Goal: Navigation & Orientation: Find specific page/section

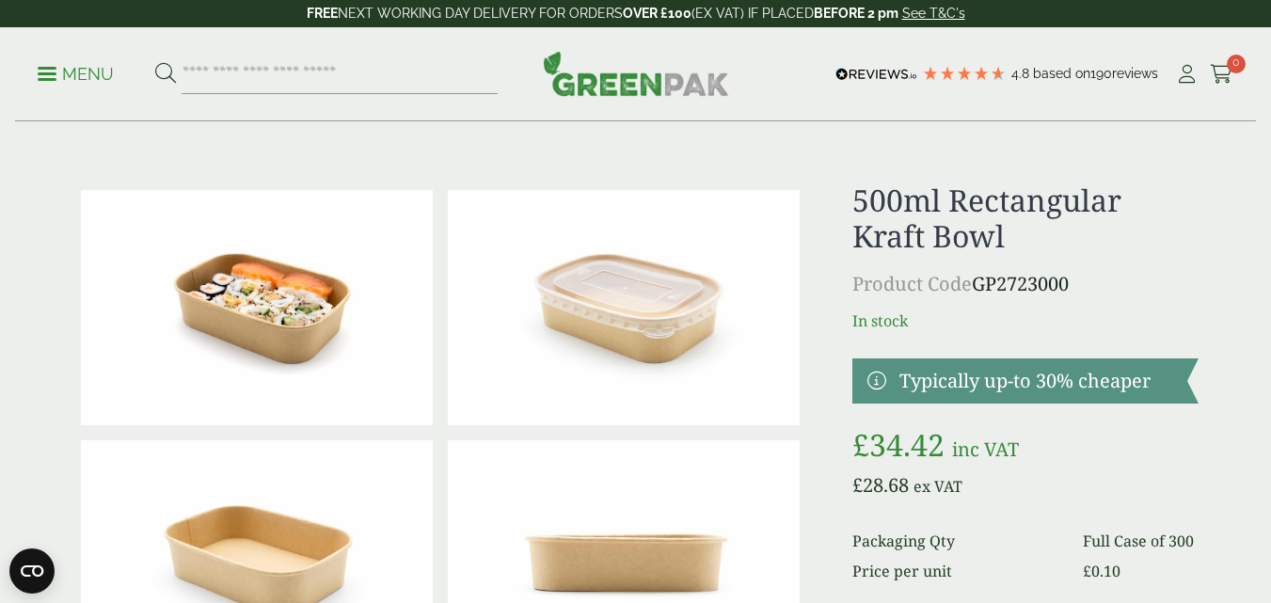
click at [646, 319] on img at bounding box center [624, 307] width 352 height 235
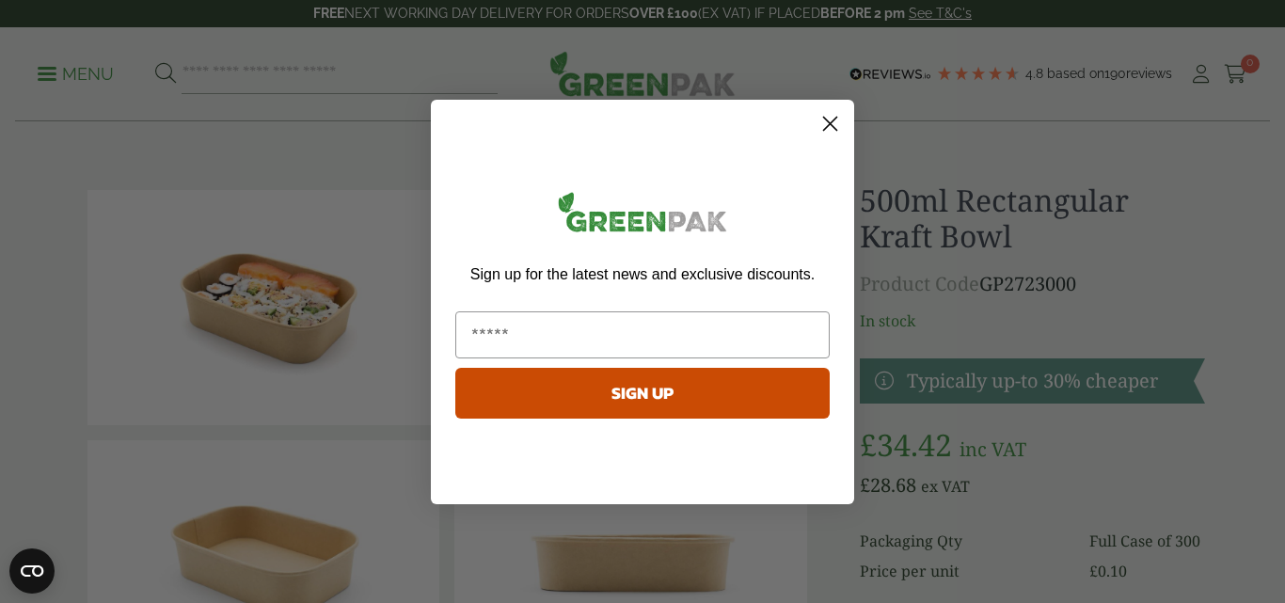
click at [830, 127] on circle "Close dialog" at bounding box center [830, 122] width 31 height 31
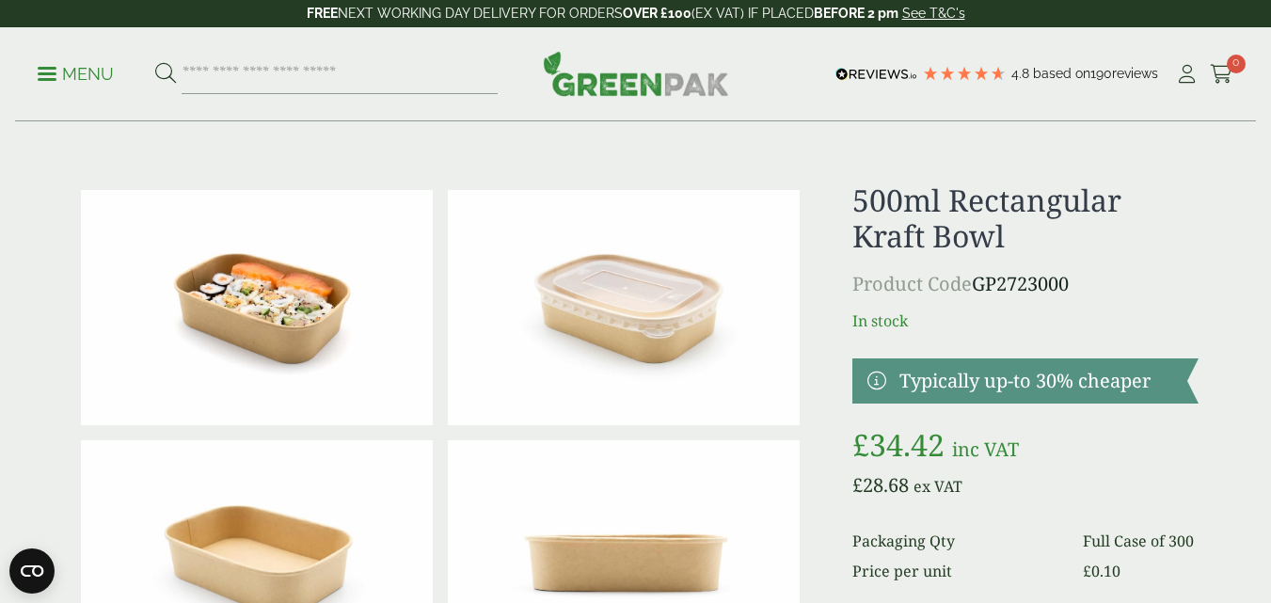
click at [631, 103] on div "Menu 4.8 Based on 190 reviews My Account" at bounding box center [635, 74] width 1241 height 94
click at [639, 84] on img at bounding box center [636, 73] width 186 height 45
click at [312, 513] on img at bounding box center [257, 557] width 352 height 235
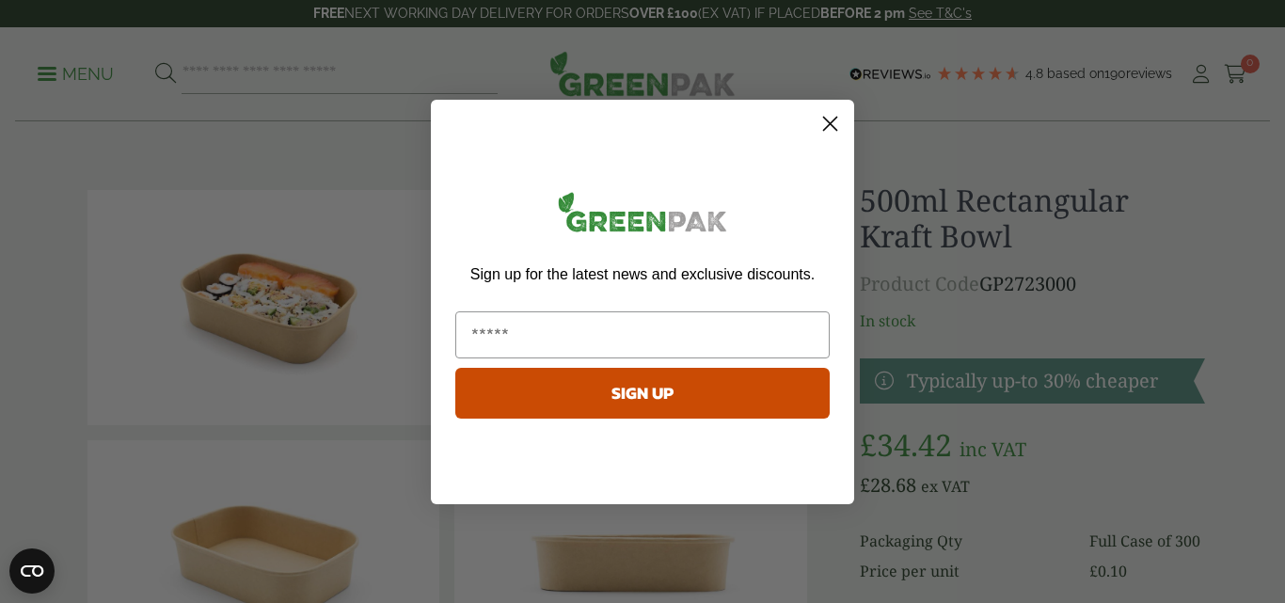
click at [821, 122] on circle "Close dialog" at bounding box center [830, 122] width 31 height 31
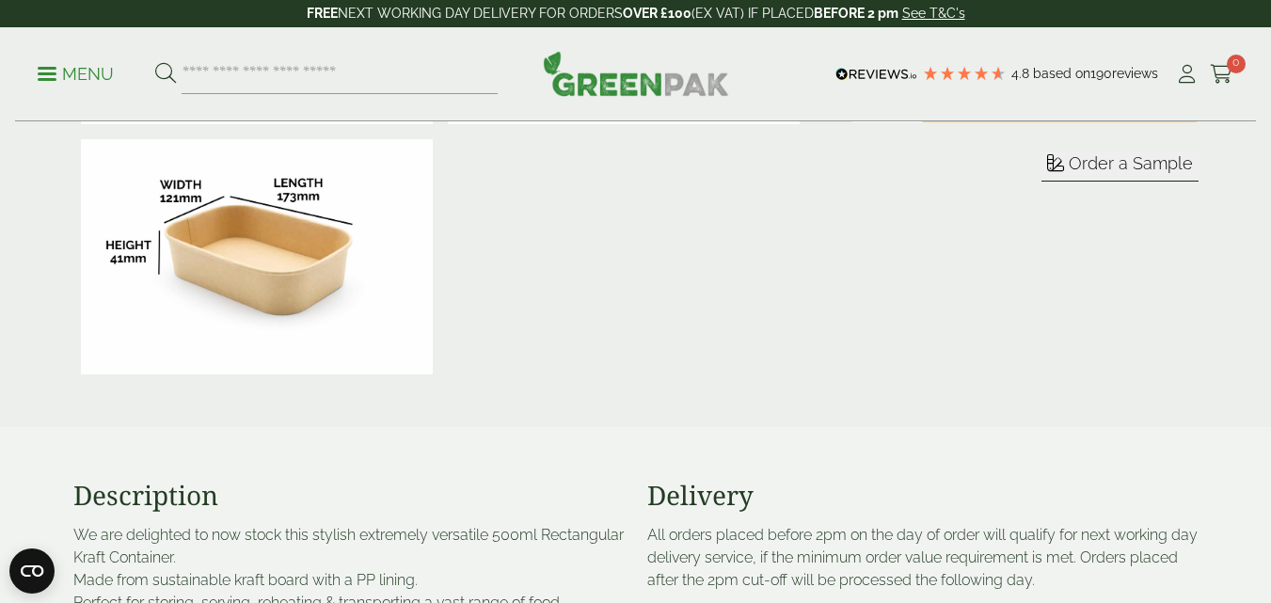
scroll to position [470, 0]
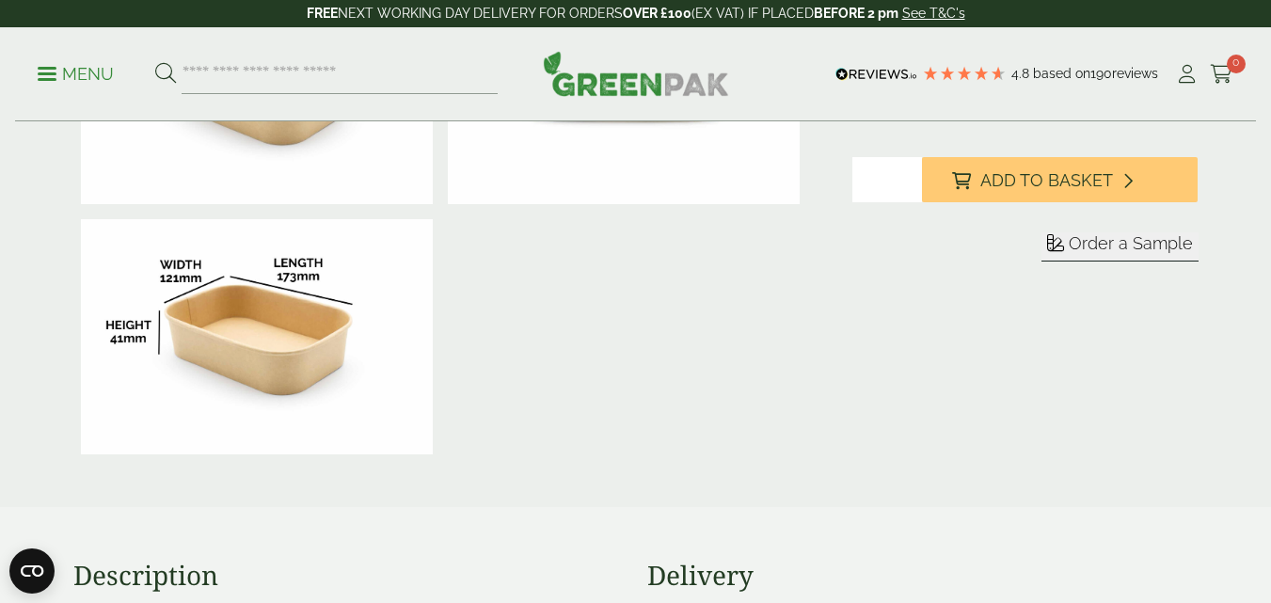
click at [306, 326] on img at bounding box center [257, 336] width 352 height 235
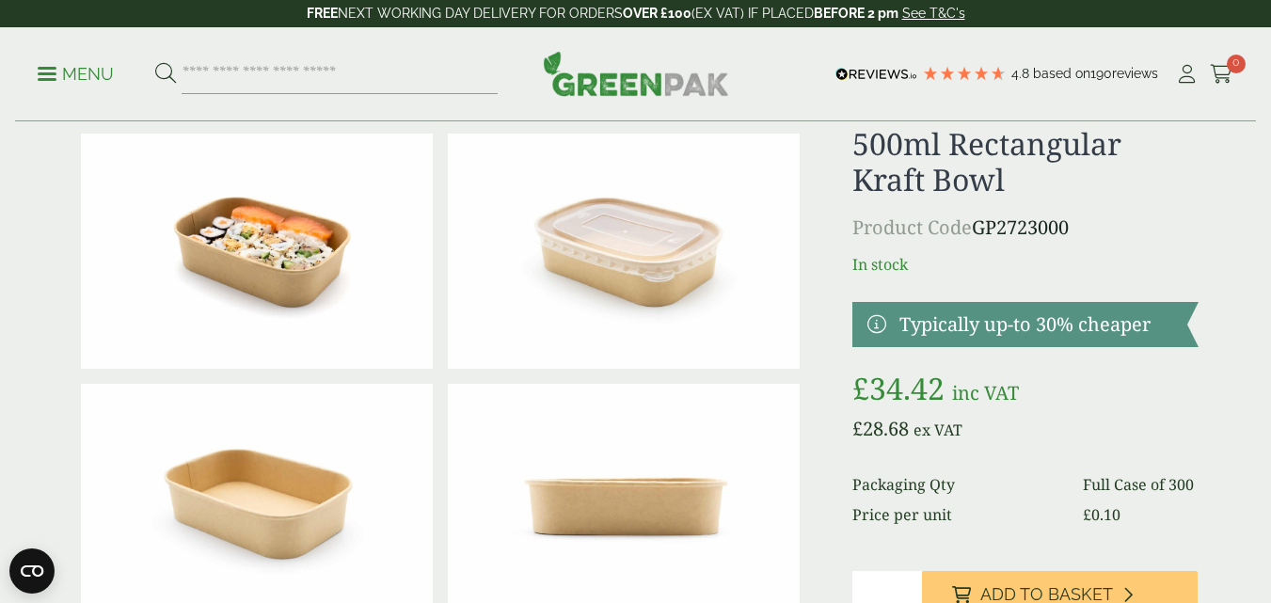
scroll to position [0, 0]
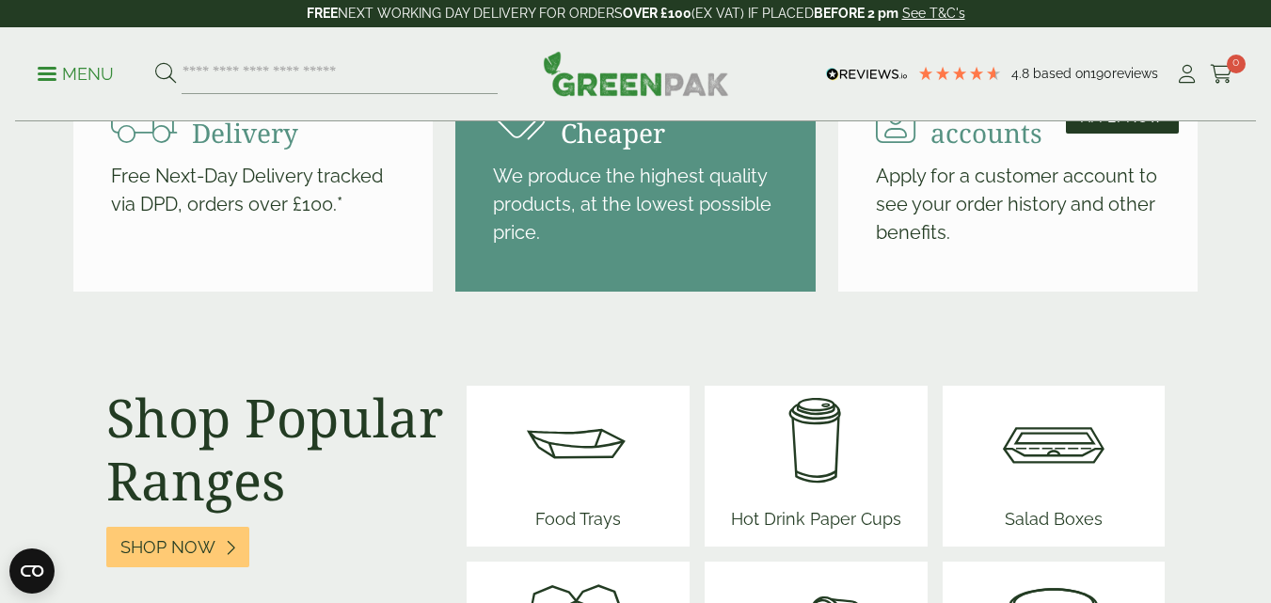
scroll to position [2163, 0]
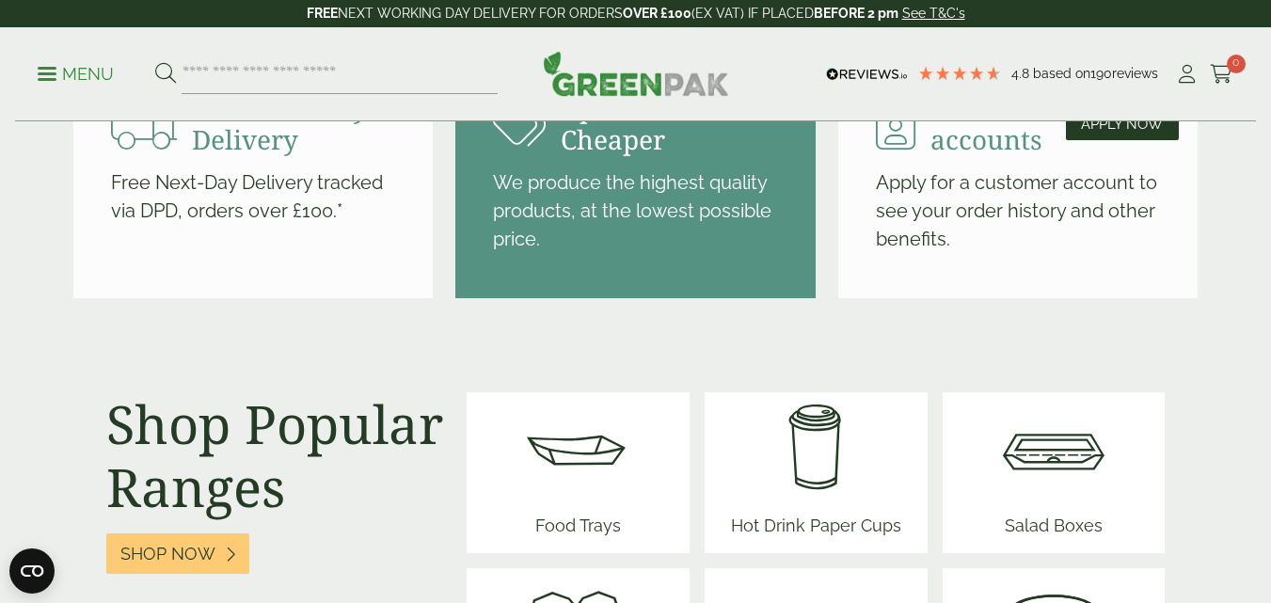
click at [1048, 465] on img at bounding box center [1053, 448] width 113 height 113
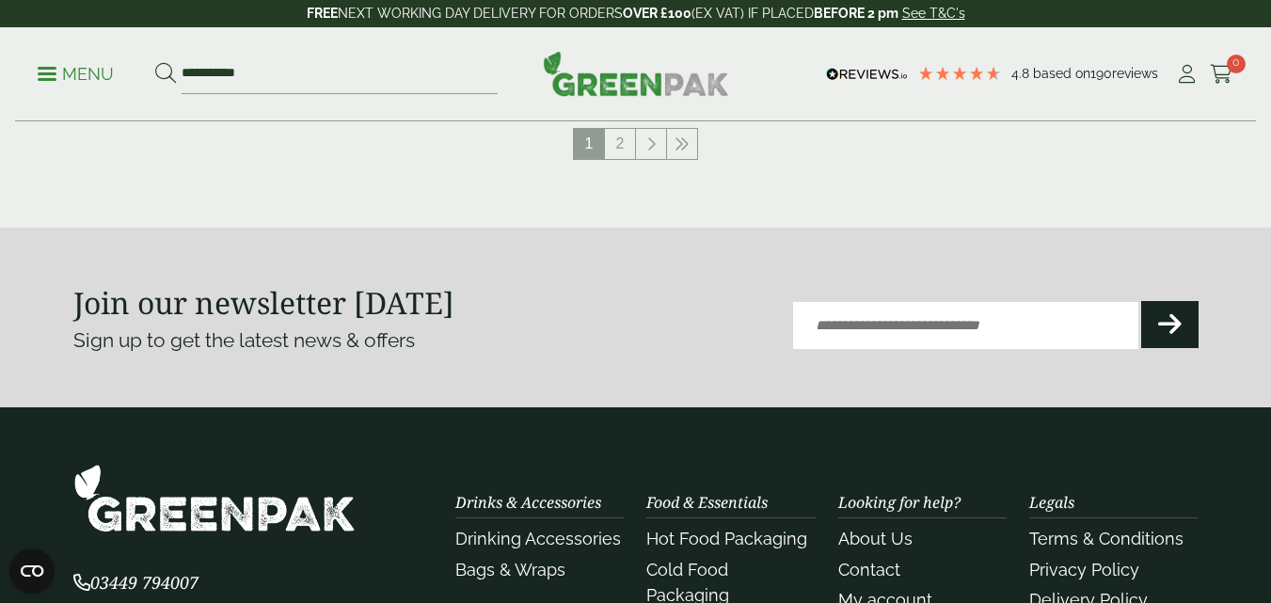
scroll to position [2254, 0]
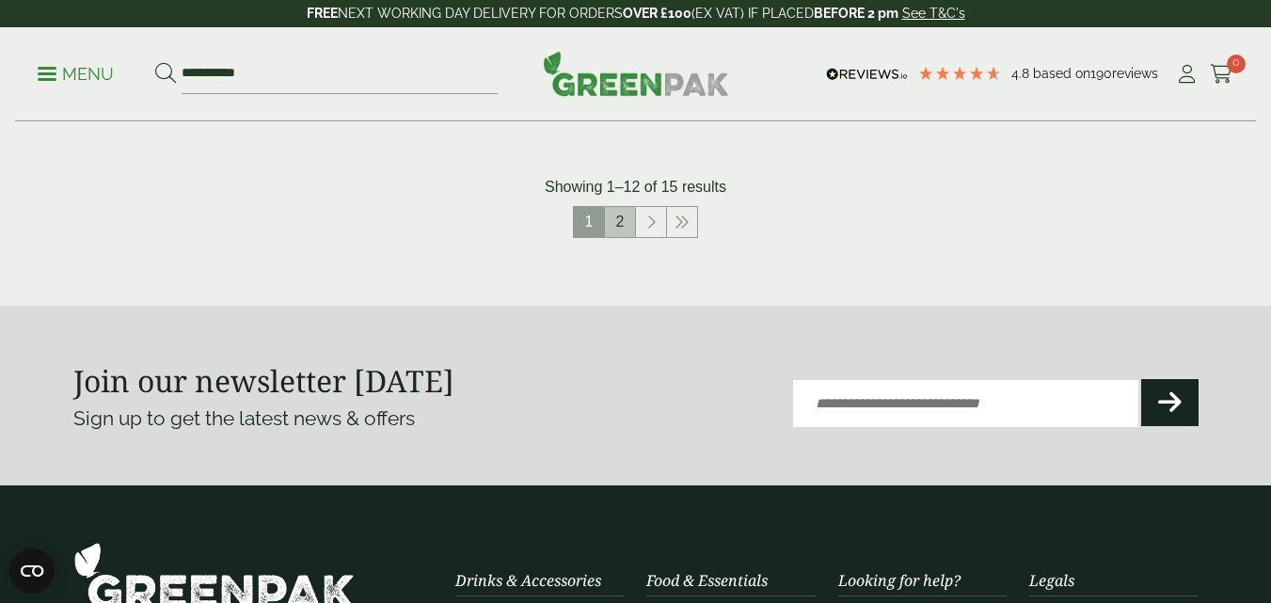
click at [626, 218] on link "2" at bounding box center [620, 222] width 30 height 30
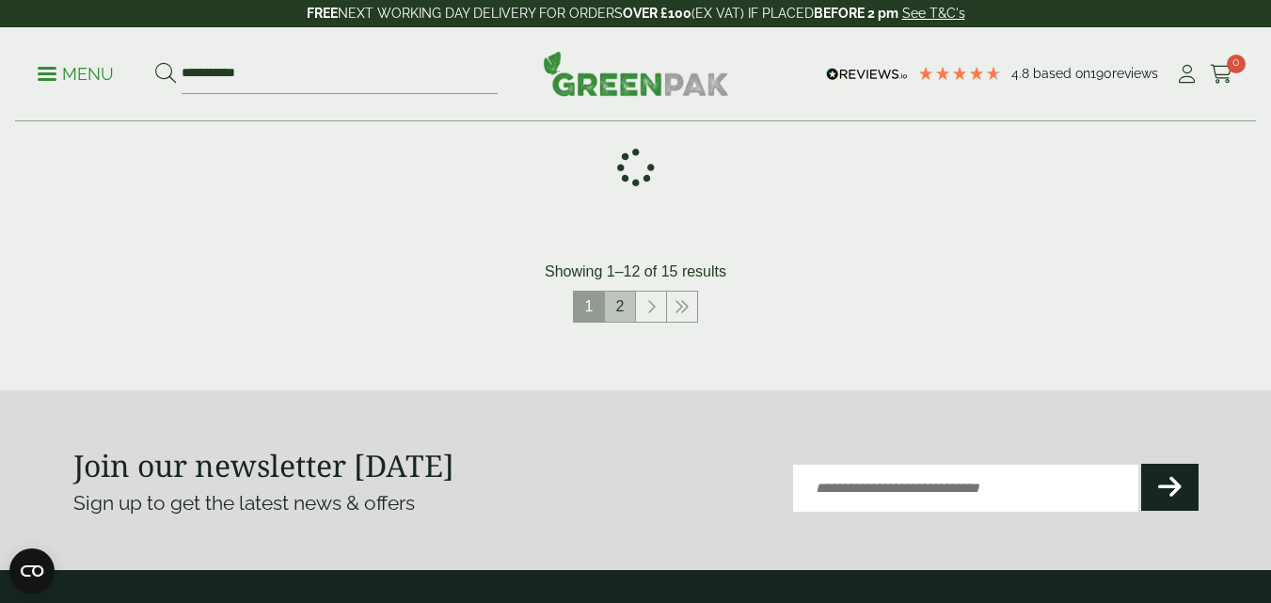
scroll to position [1375, 0]
